Goal: Transaction & Acquisition: Book appointment/travel/reservation

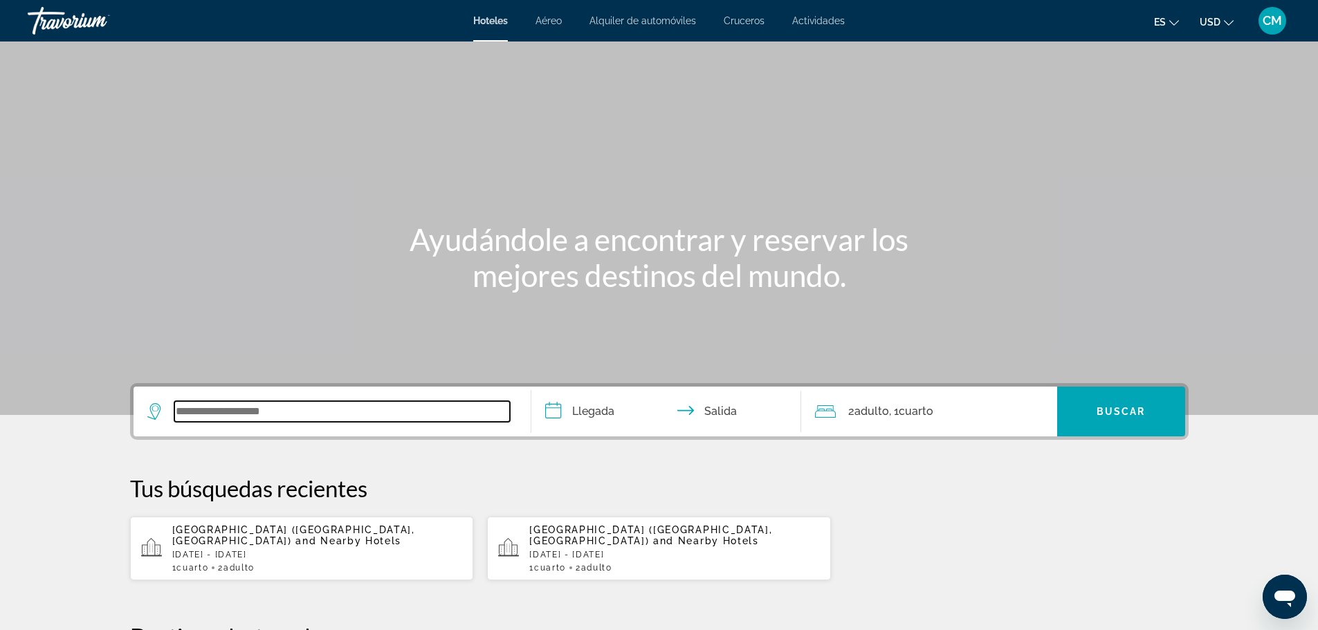
click at [177, 410] on input "Search widget" at bounding box center [342, 411] width 336 height 21
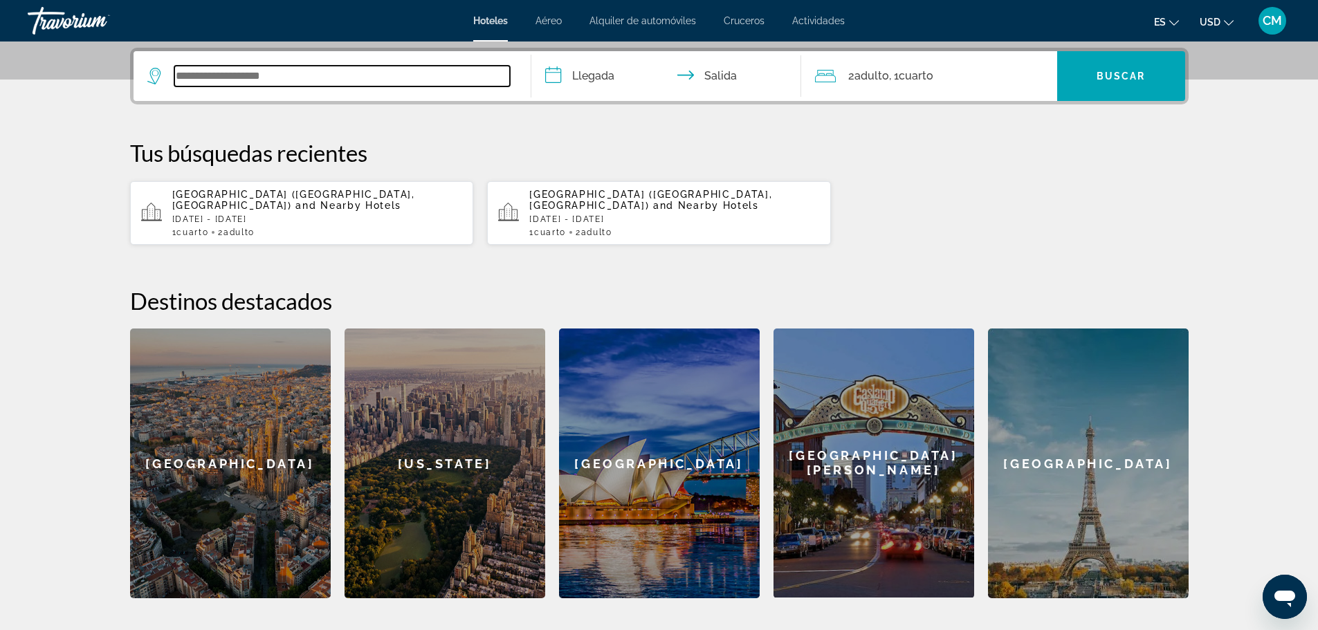
scroll to position [338, 0]
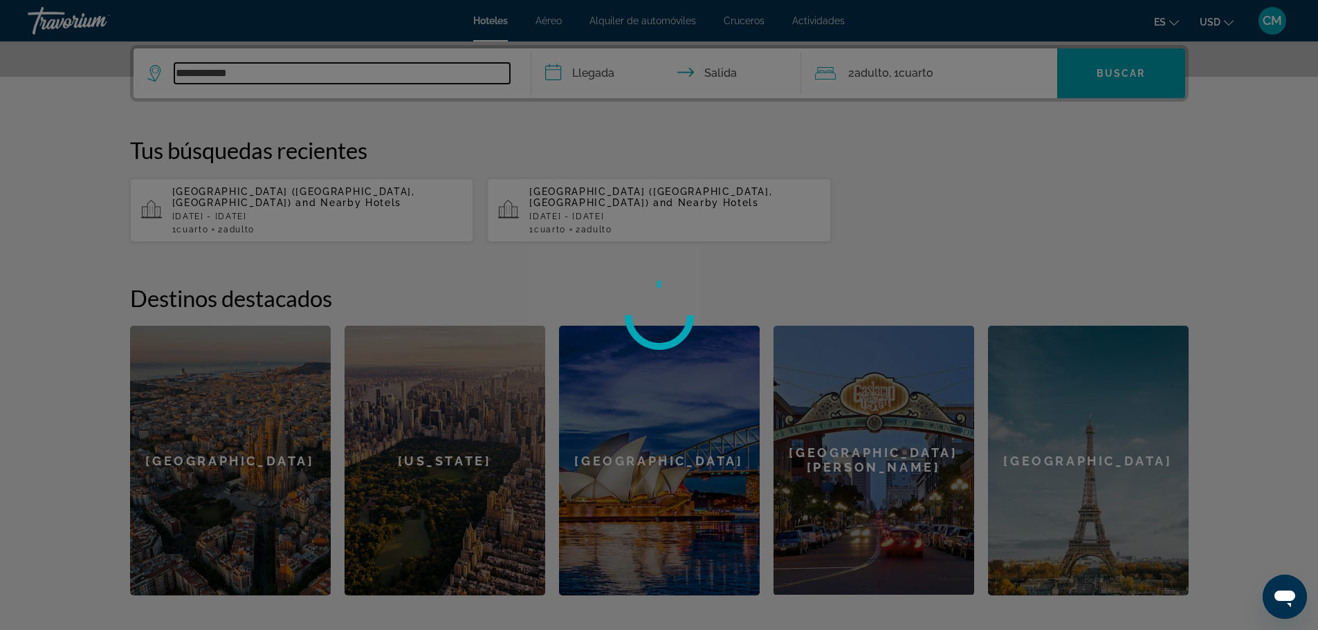
type input "**********"
click at [616, 202] on div at bounding box center [659, 315] width 1318 height 630
click at [240, 73] on div at bounding box center [659, 315] width 1318 height 630
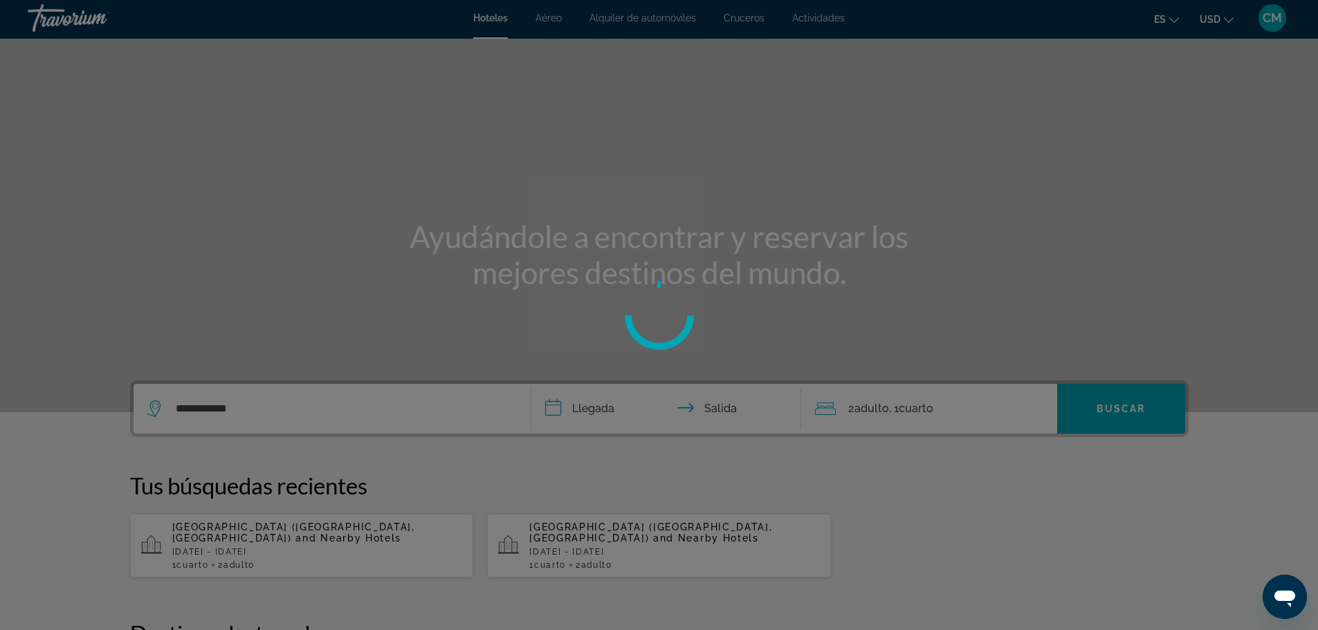
scroll to position [0, 0]
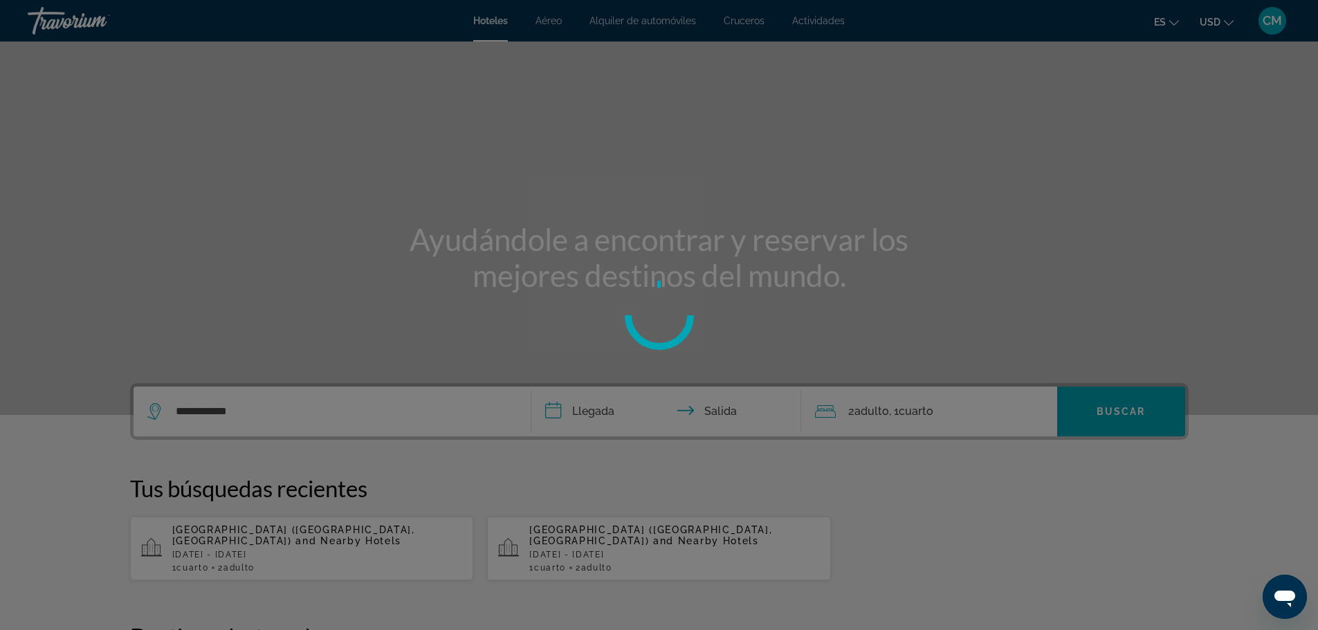
click at [559, 547] on div at bounding box center [659, 315] width 1318 height 630
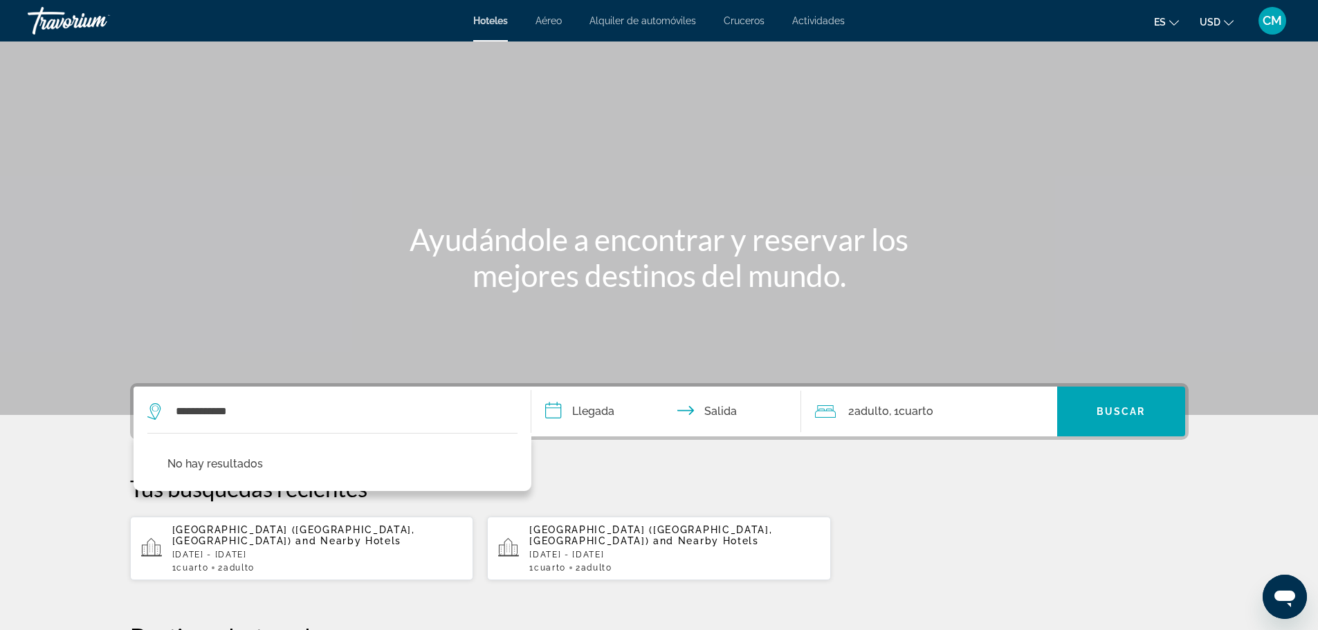
click at [590, 543] on span "[GEOGRAPHIC_DATA] ([GEOGRAPHIC_DATA], [GEOGRAPHIC_DATA])" at bounding box center [650, 536] width 243 height 22
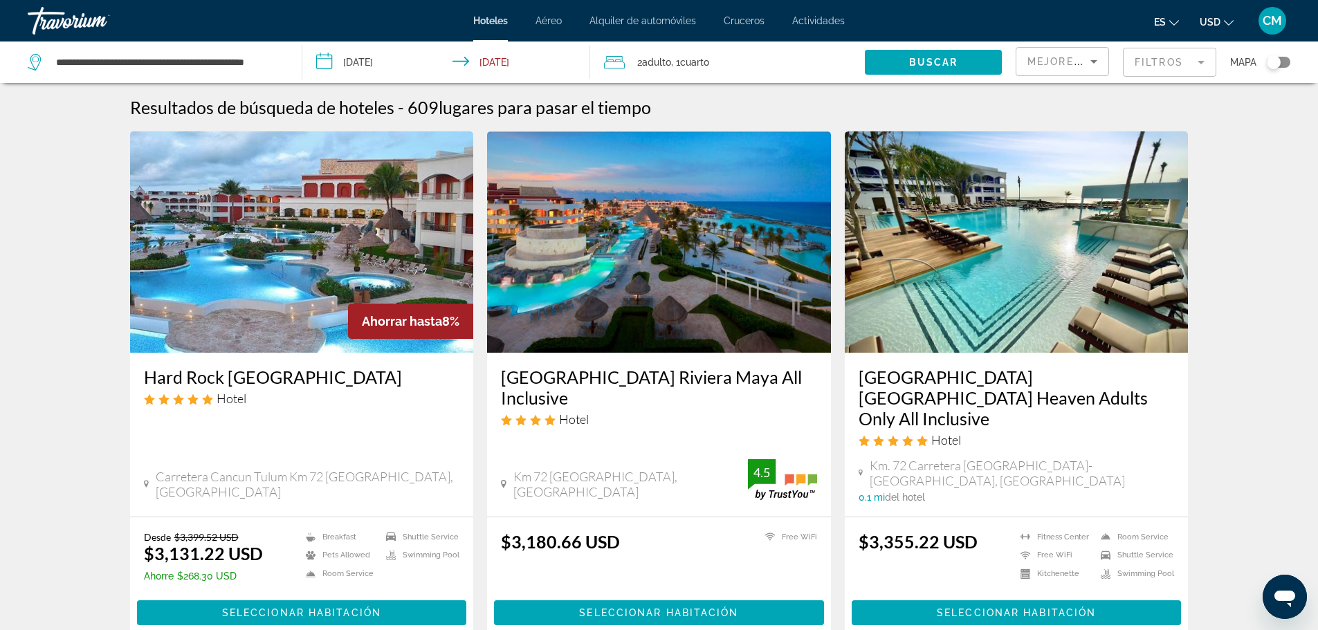
click at [343, 62] on input "**********" at bounding box center [449, 65] width 294 height 46
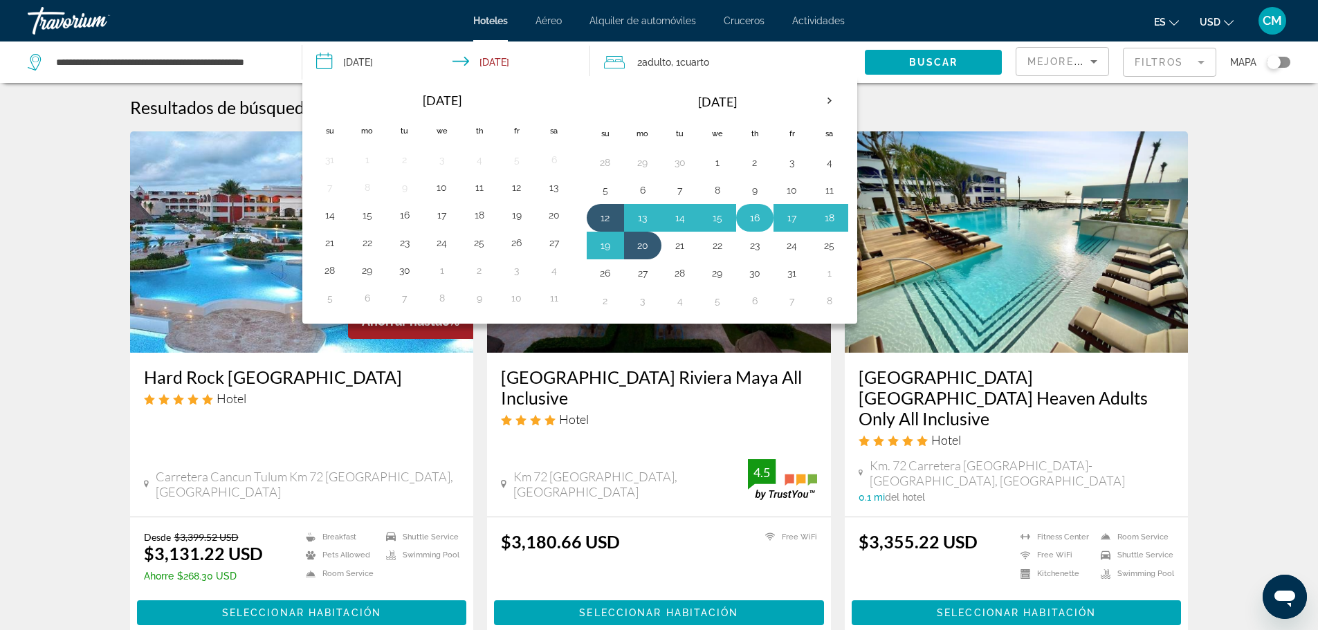
click at [754, 212] on button "16" at bounding box center [755, 217] width 22 height 19
click at [642, 242] on button "20" at bounding box center [643, 245] width 22 height 19
type input "**********"
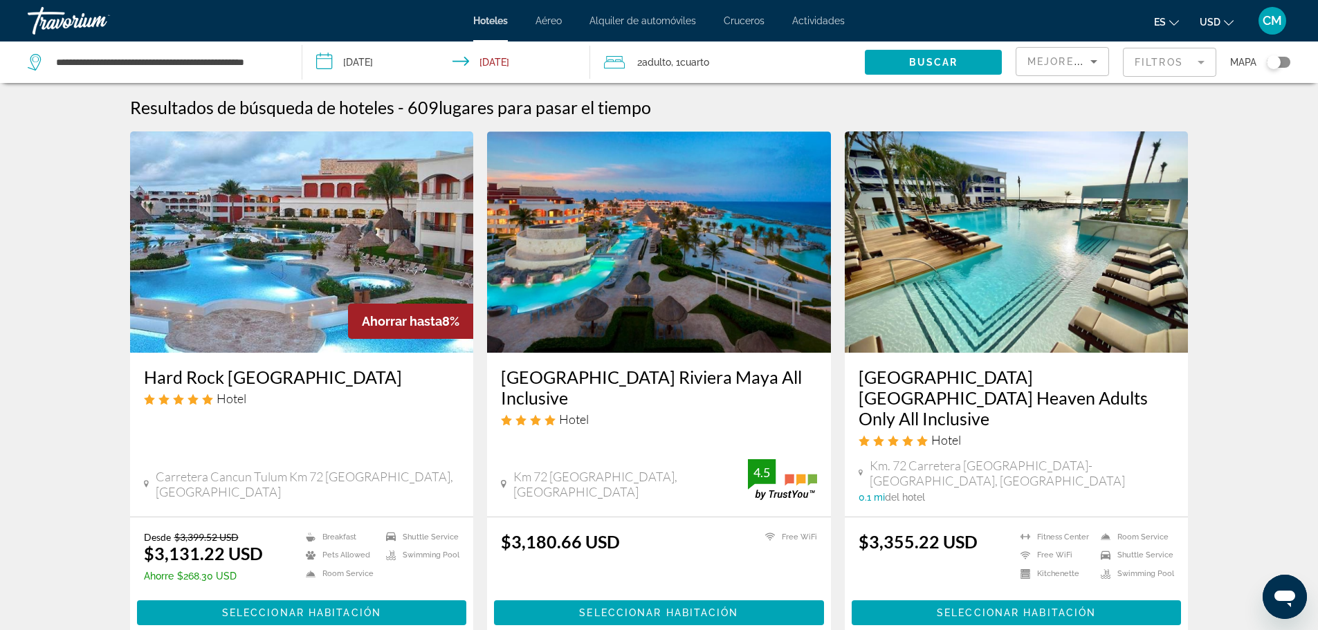
click at [480, 61] on input "**********" at bounding box center [449, 65] width 294 height 46
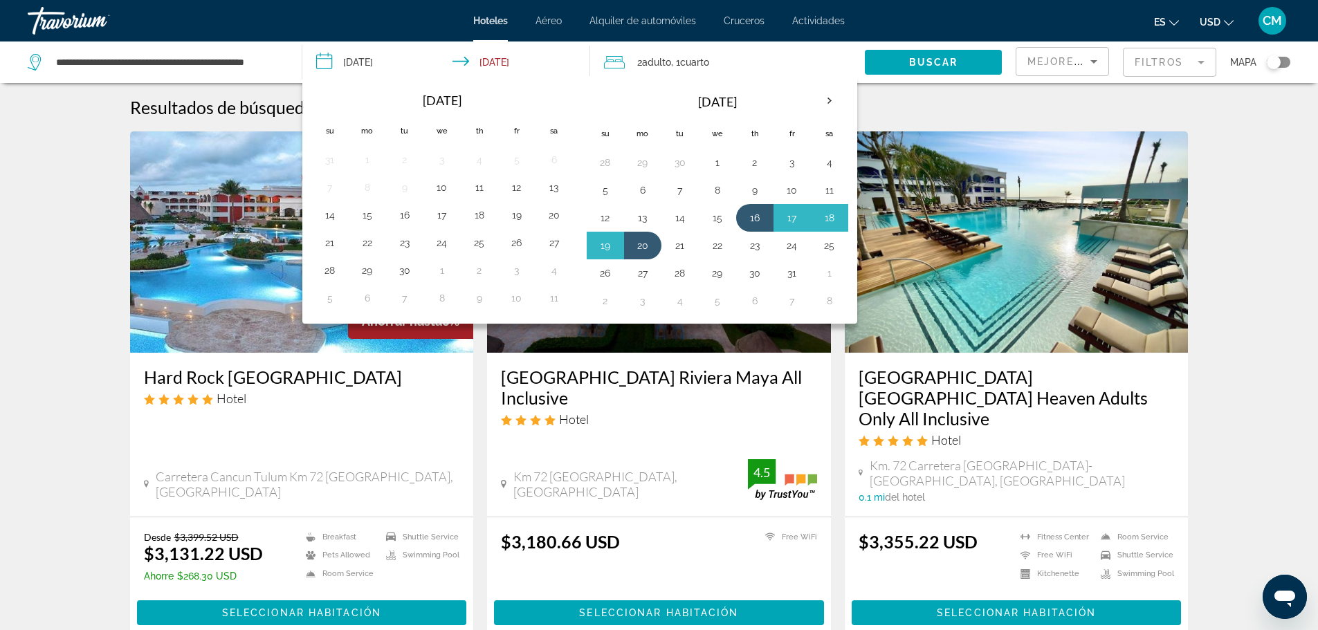
click at [498, 61] on input "**********" at bounding box center [449, 65] width 294 height 46
click at [643, 243] on button "20" at bounding box center [643, 245] width 22 height 19
click at [752, 216] on button "16" at bounding box center [755, 217] width 22 height 19
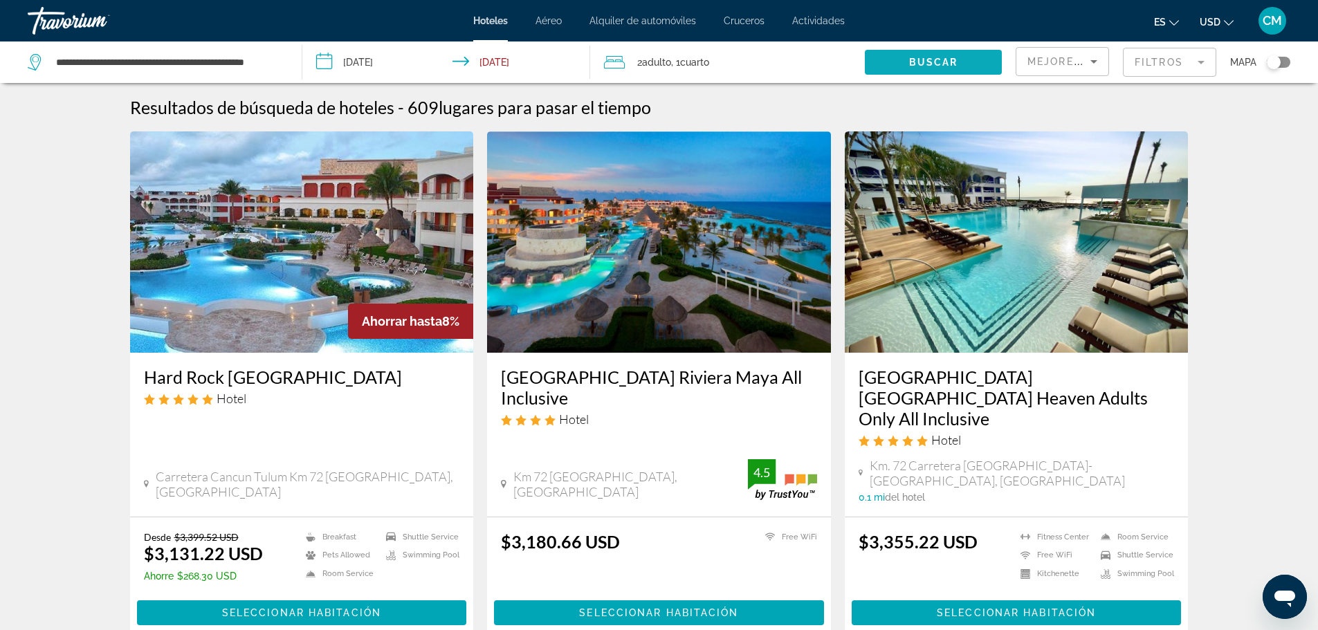
click at [907, 57] on span "Search widget" at bounding box center [933, 62] width 137 height 33
click at [648, 608] on span "Seleccionar habitación" at bounding box center [658, 613] width 159 height 11
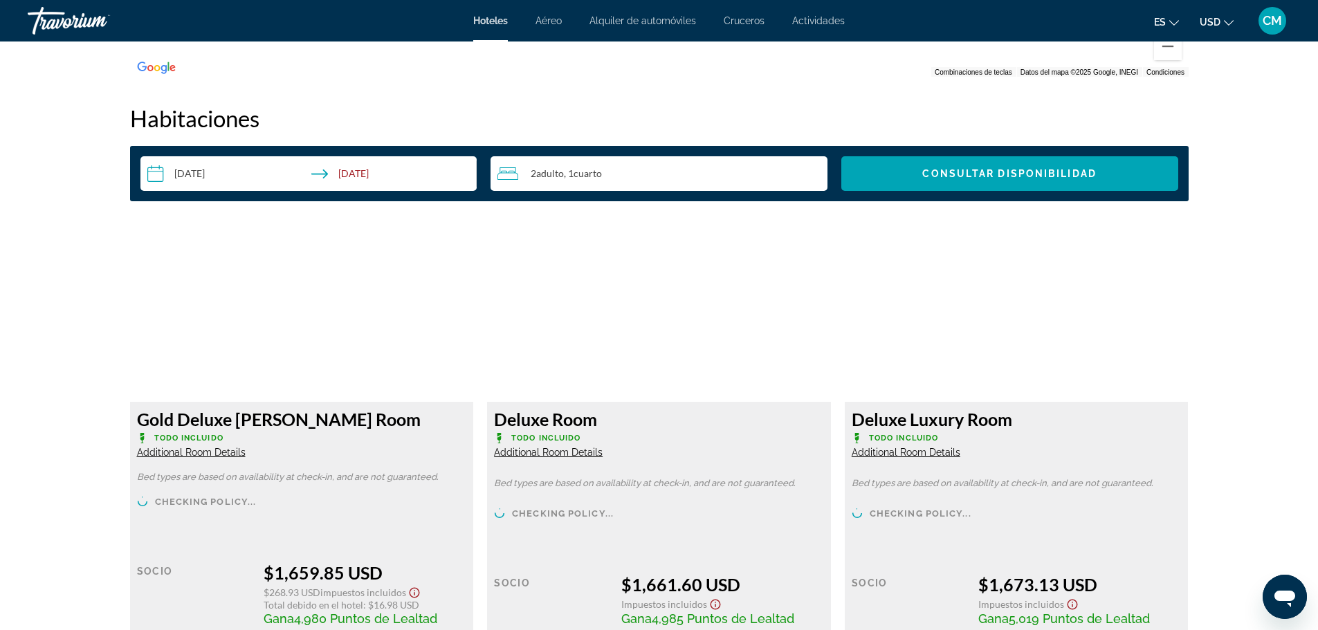
scroll to position [1868, 0]
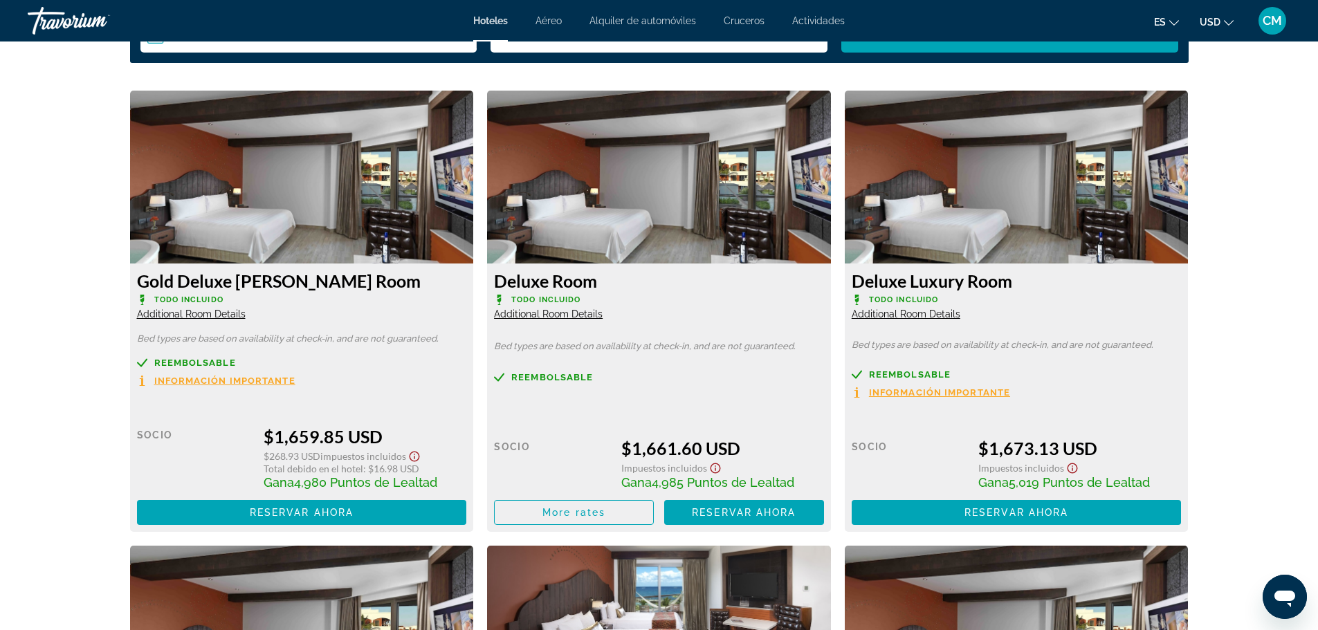
click at [208, 381] on span "Información importante" at bounding box center [224, 380] width 141 height 9
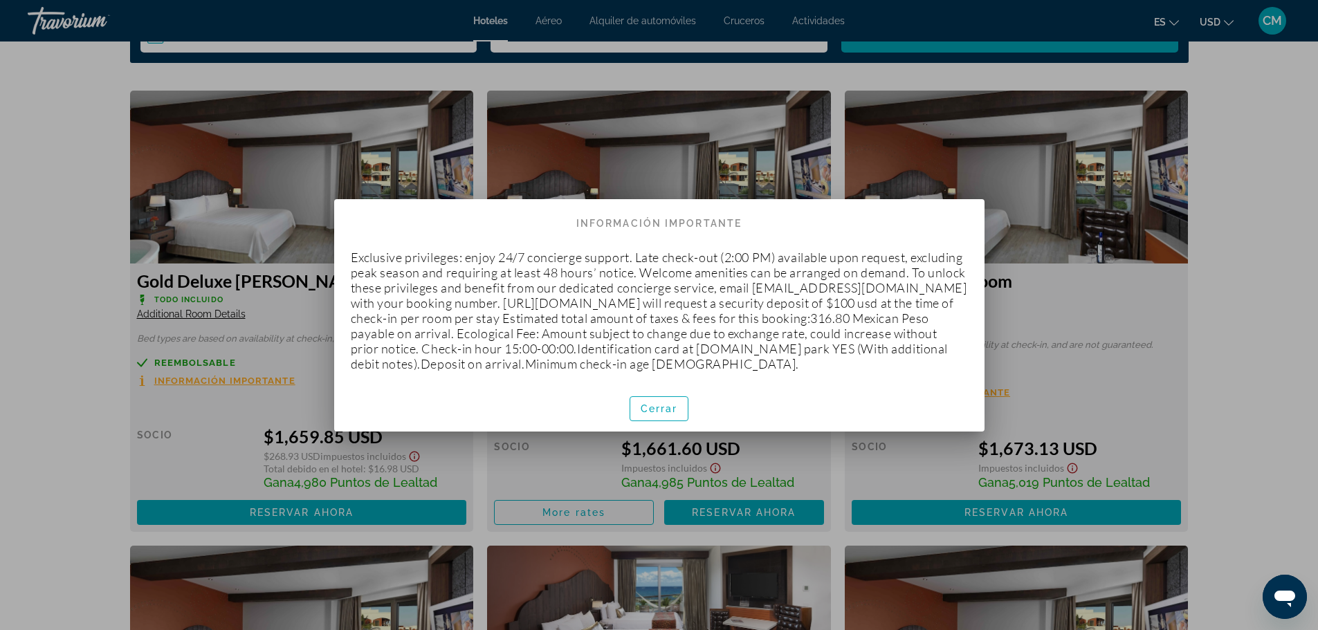
scroll to position [0, 0]
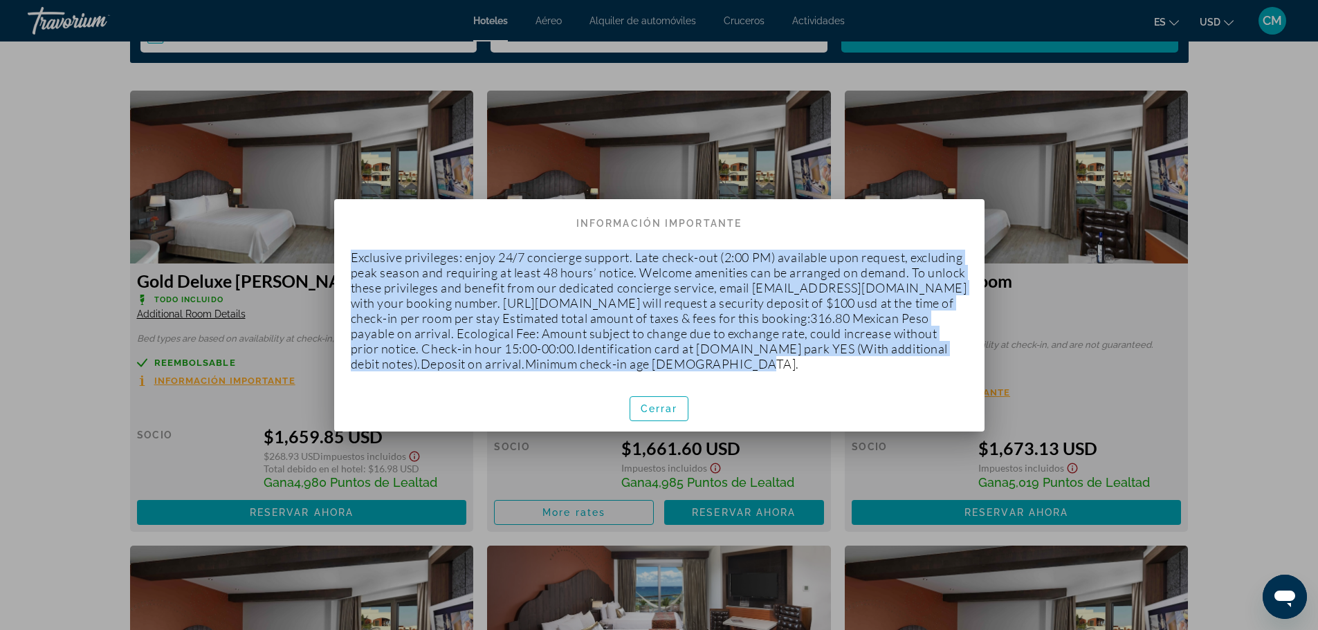
drag, startPoint x: 352, startPoint y: 255, endPoint x: 916, endPoint y: 379, distance: 578.0
click at [916, 379] on div "Exclusive privileges: enjoy 24/7 concierge support. Late check-out (2:00 PM) av…" at bounding box center [659, 310] width 651 height 149
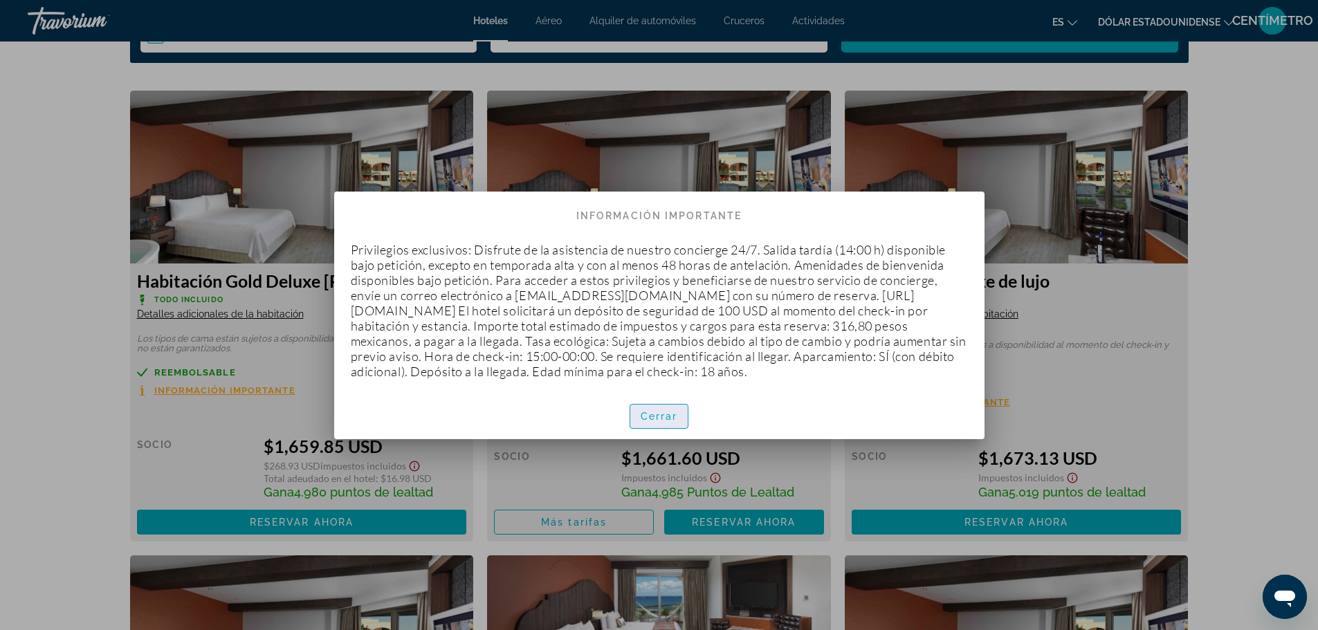
click at [657, 412] on font "Cerrar" at bounding box center [659, 416] width 37 height 11
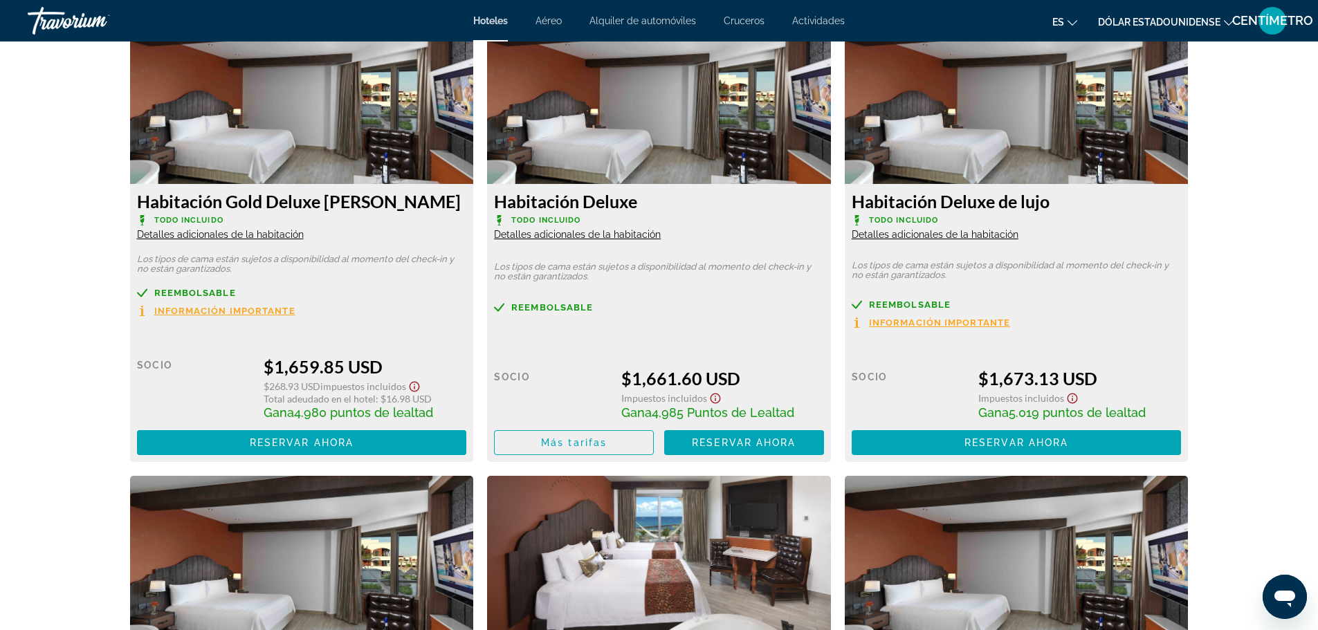
scroll to position [1940, 0]
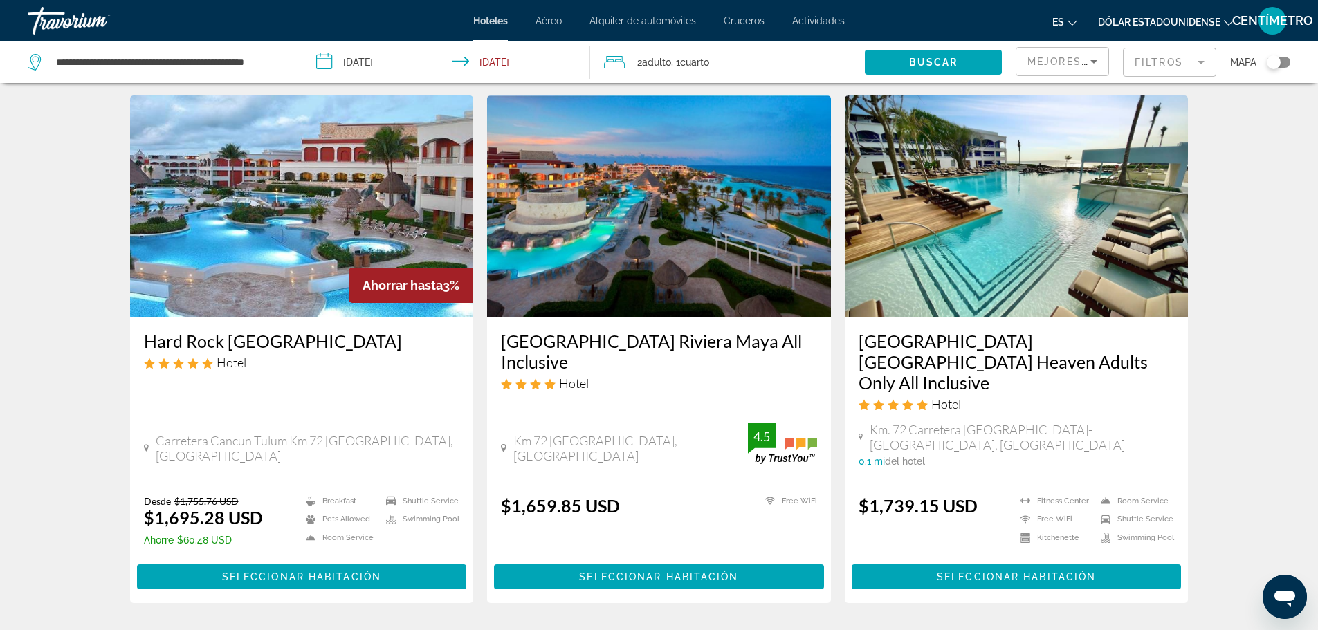
scroll to position [69, 0]
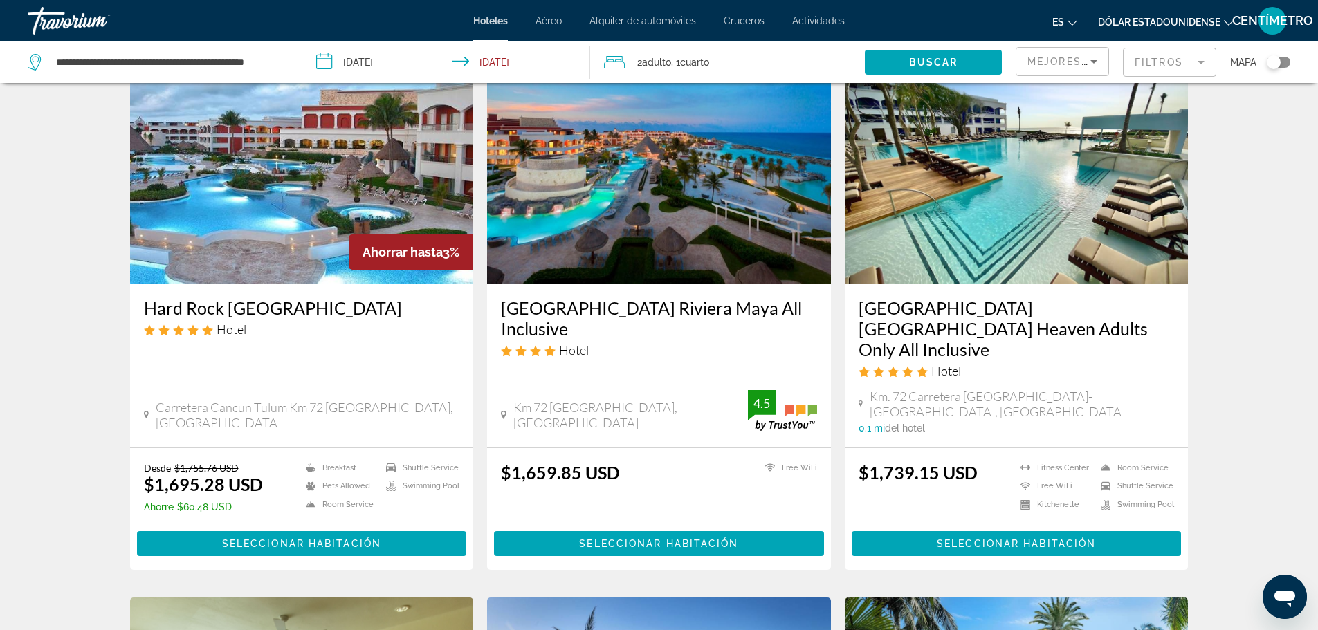
click at [957, 322] on h3 "[GEOGRAPHIC_DATA] [GEOGRAPHIC_DATA] Heaven Adults Only All Inclusive" at bounding box center [1017, 329] width 316 height 62
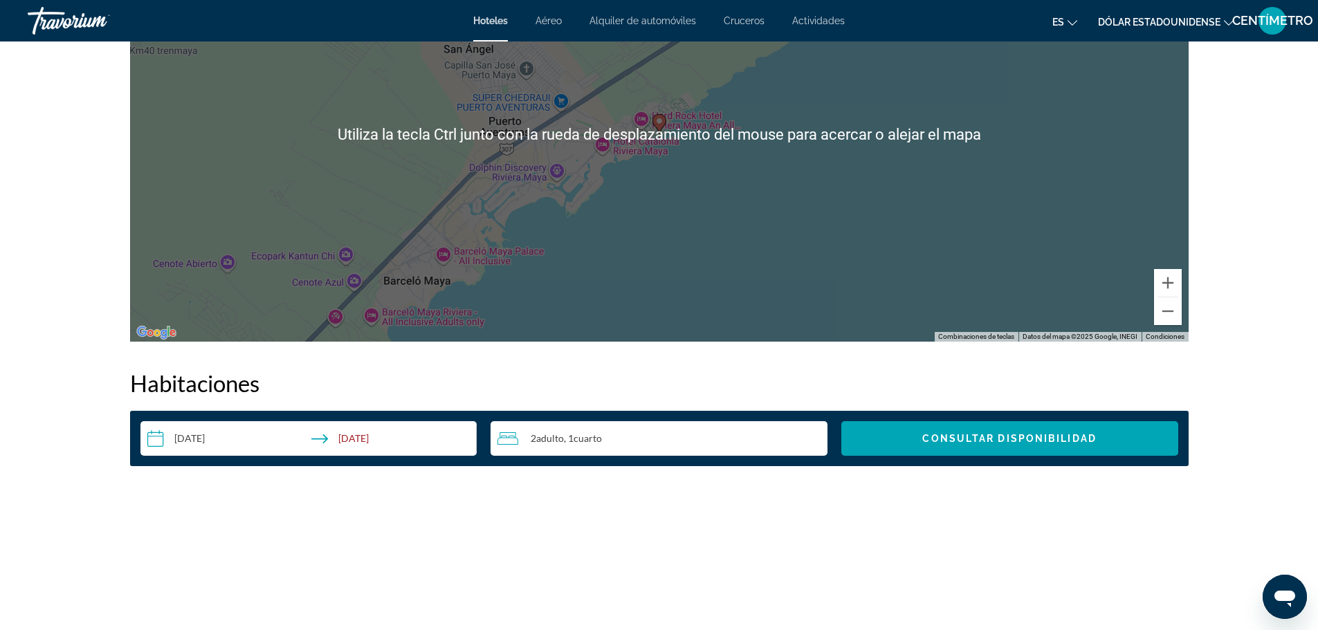
scroll to position [1378, 0]
